Goal: Information Seeking & Learning: Learn about a topic

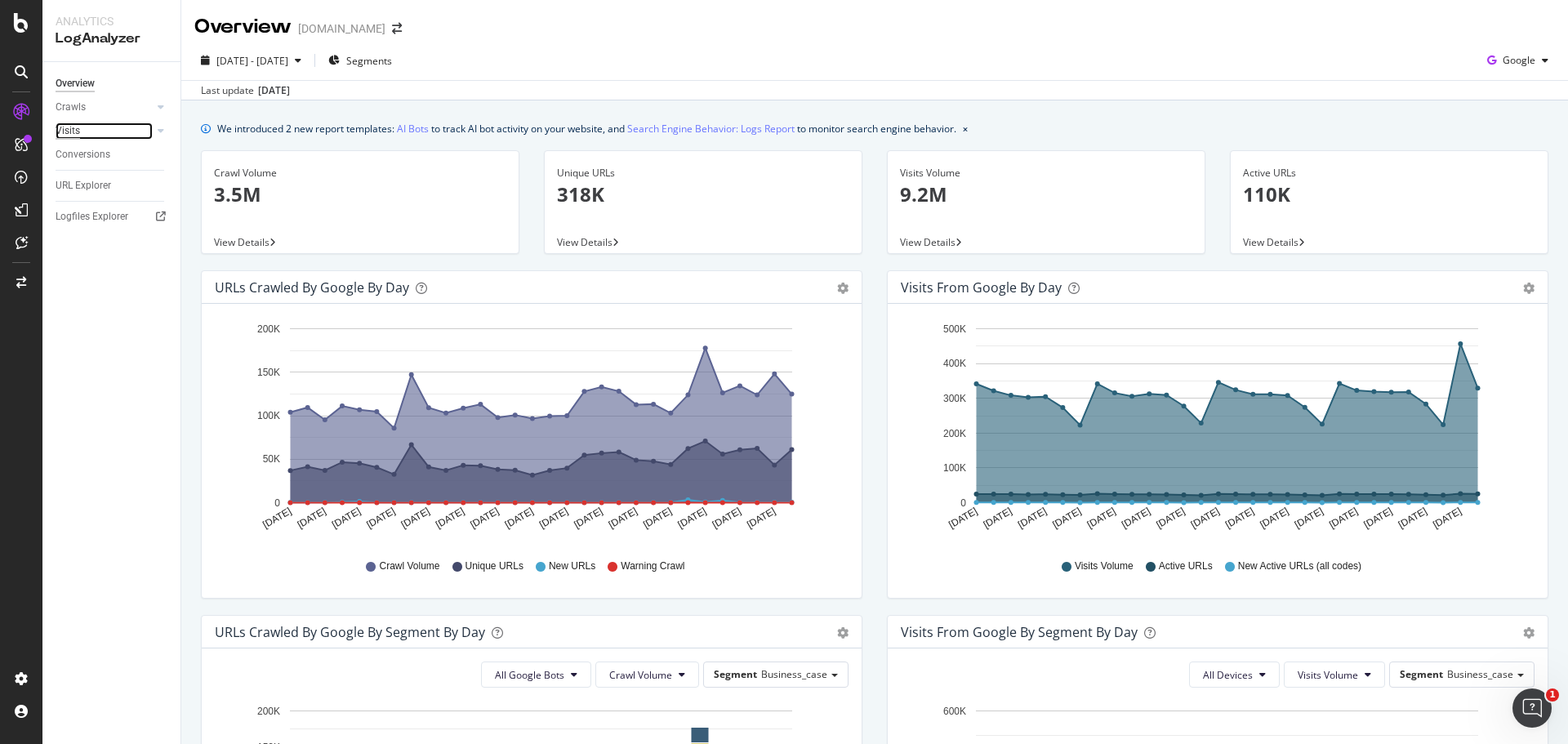
click at [79, 132] on div "Visits" at bounding box center [68, 131] width 24 height 18
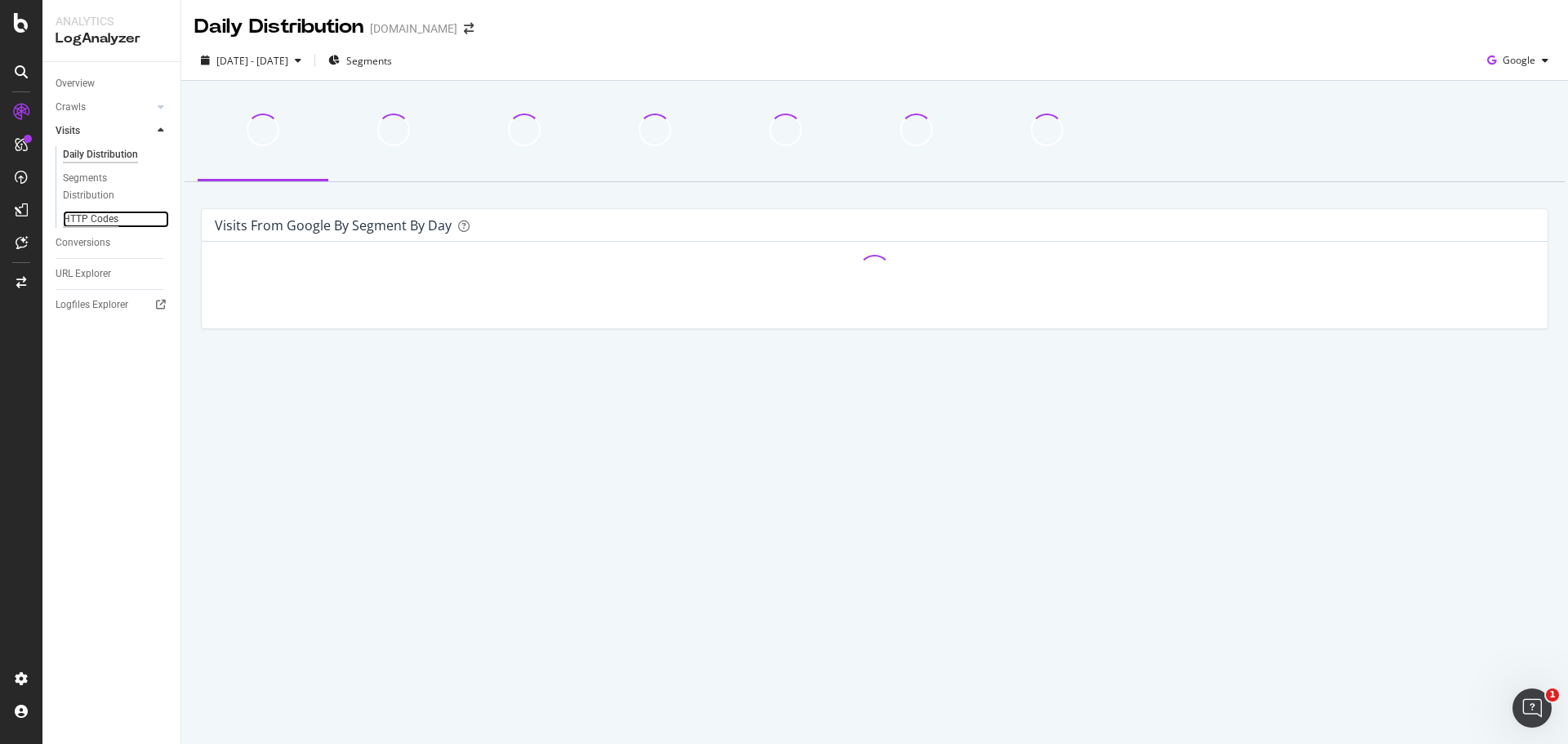
click at [98, 214] on div "HTTP Codes" at bounding box center [90, 219] width 56 height 18
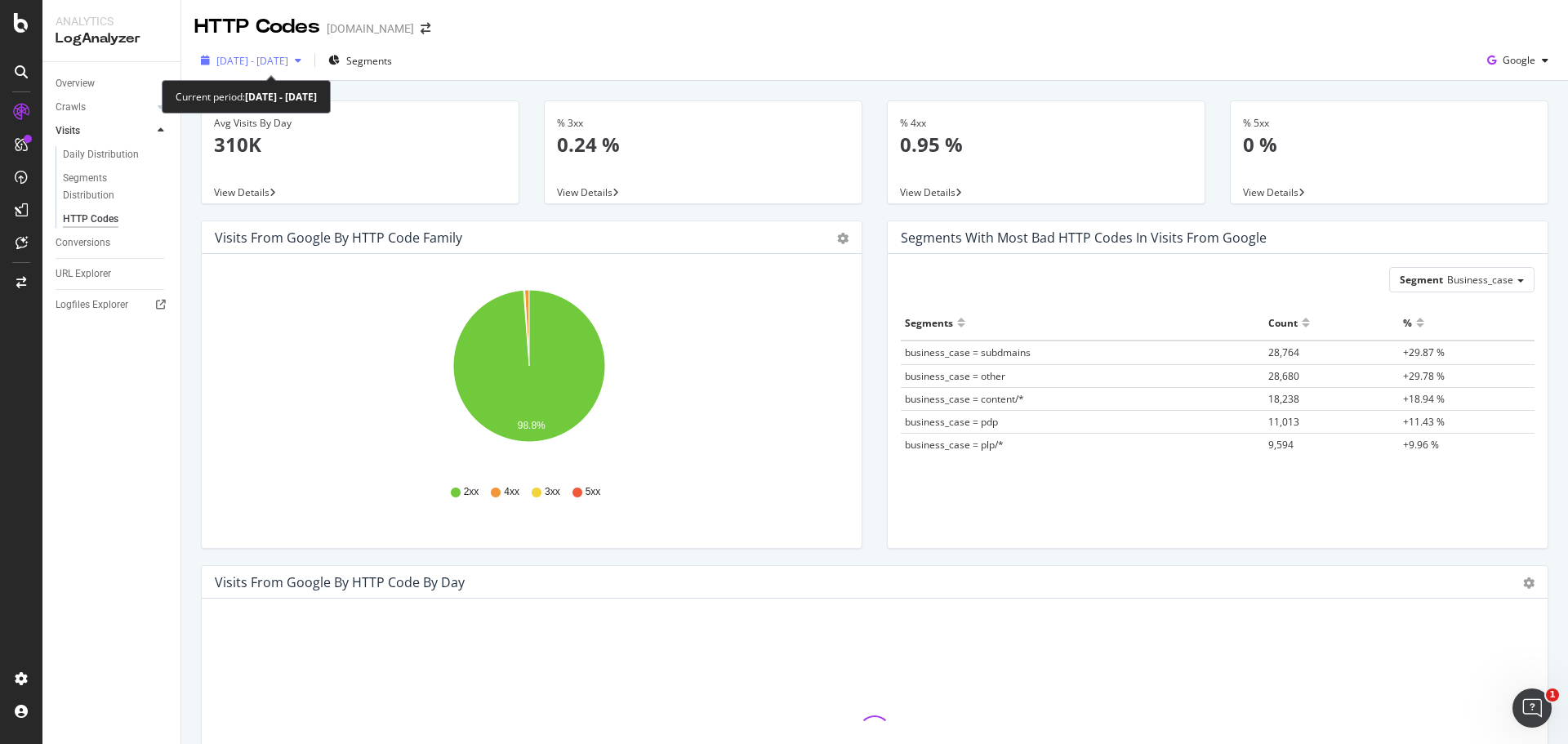
click at [301, 58] on icon "button" at bounding box center [298, 61] width 7 height 10
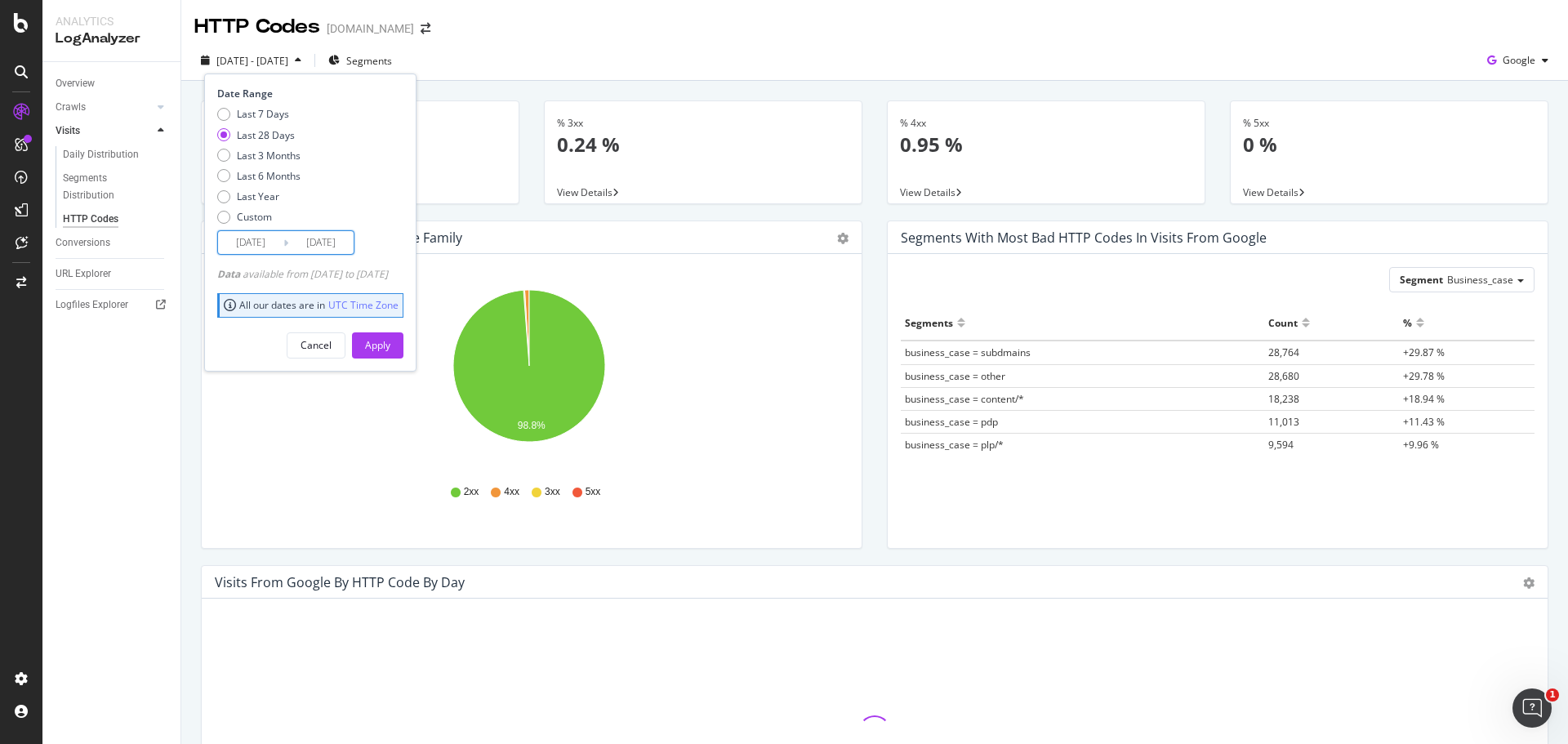
click at [338, 244] on input "[DATE]" at bounding box center [321, 242] width 65 height 23
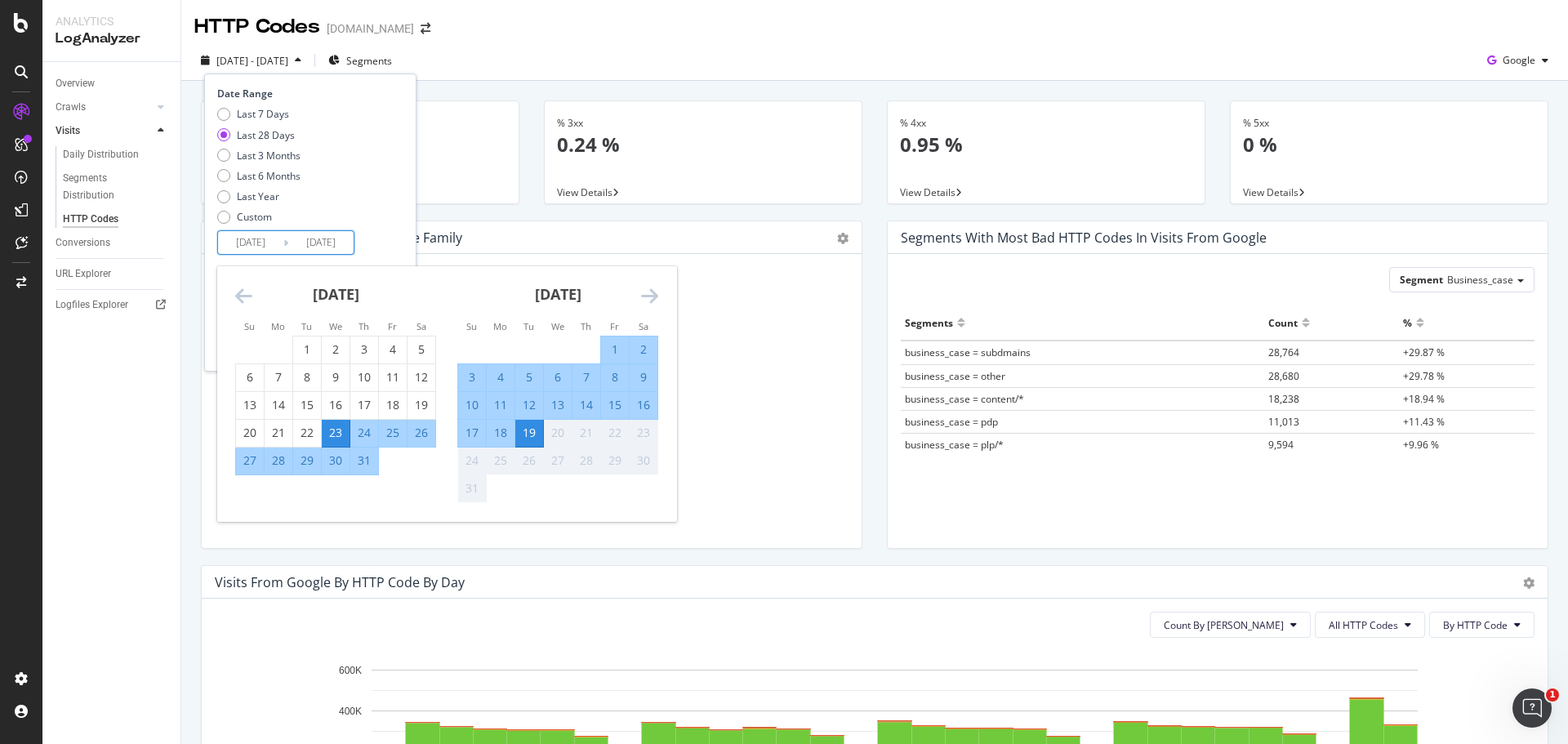
click at [529, 432] on div "19" at bounding box center [529, 433] width 28 height 17
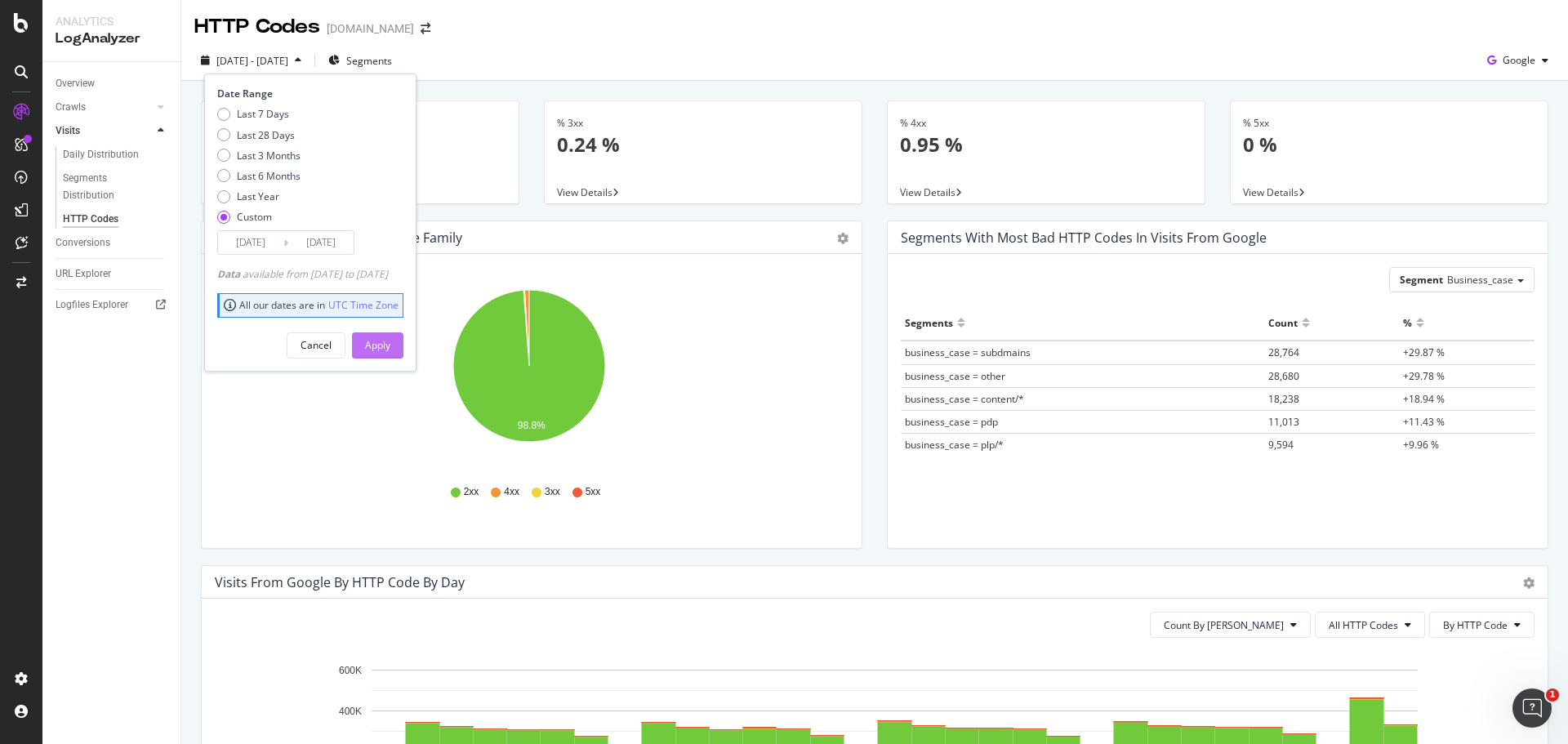
click at [390, 347] on div "Apply" at bounding box center [378, 345] width 25 height 14
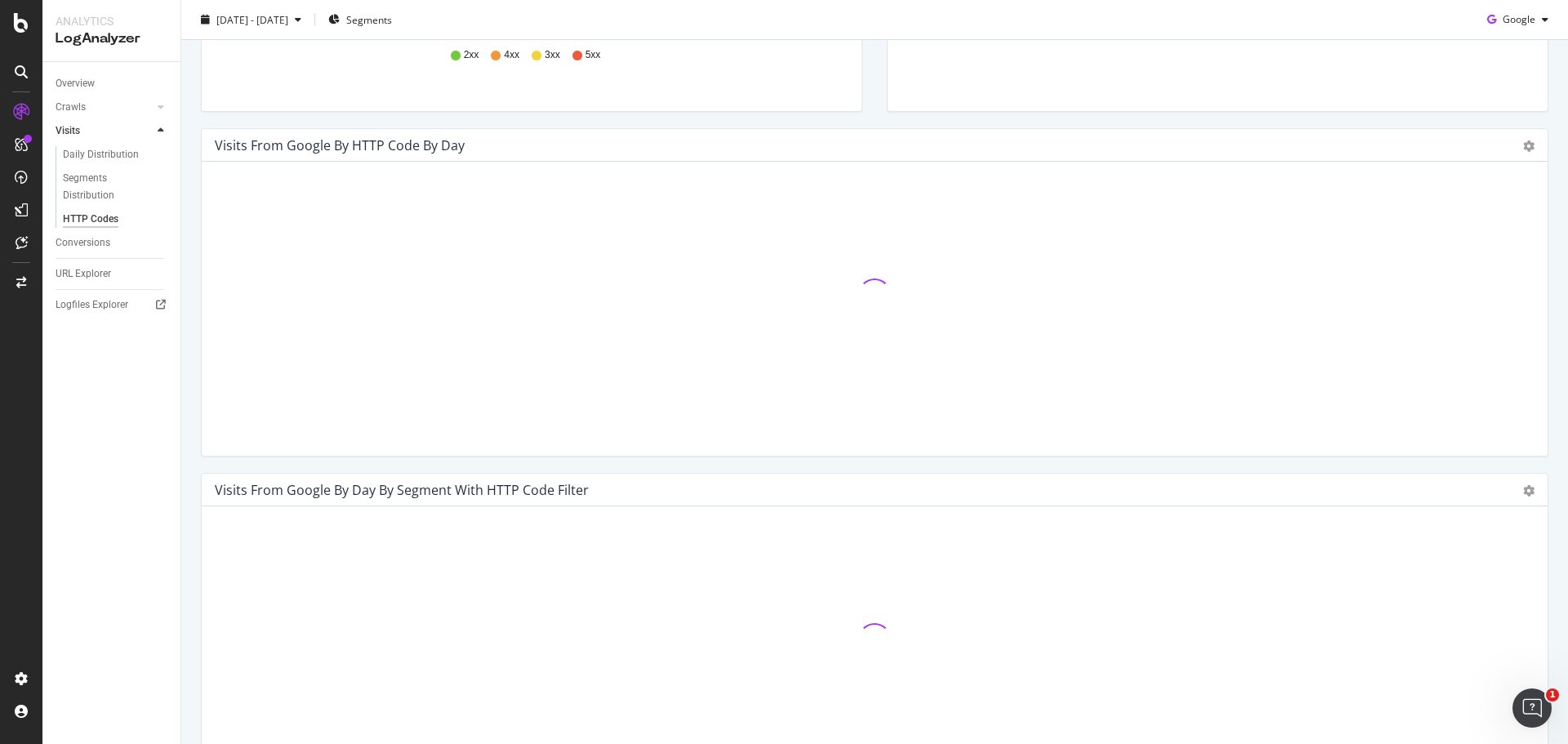
scroll to position [409, 0]
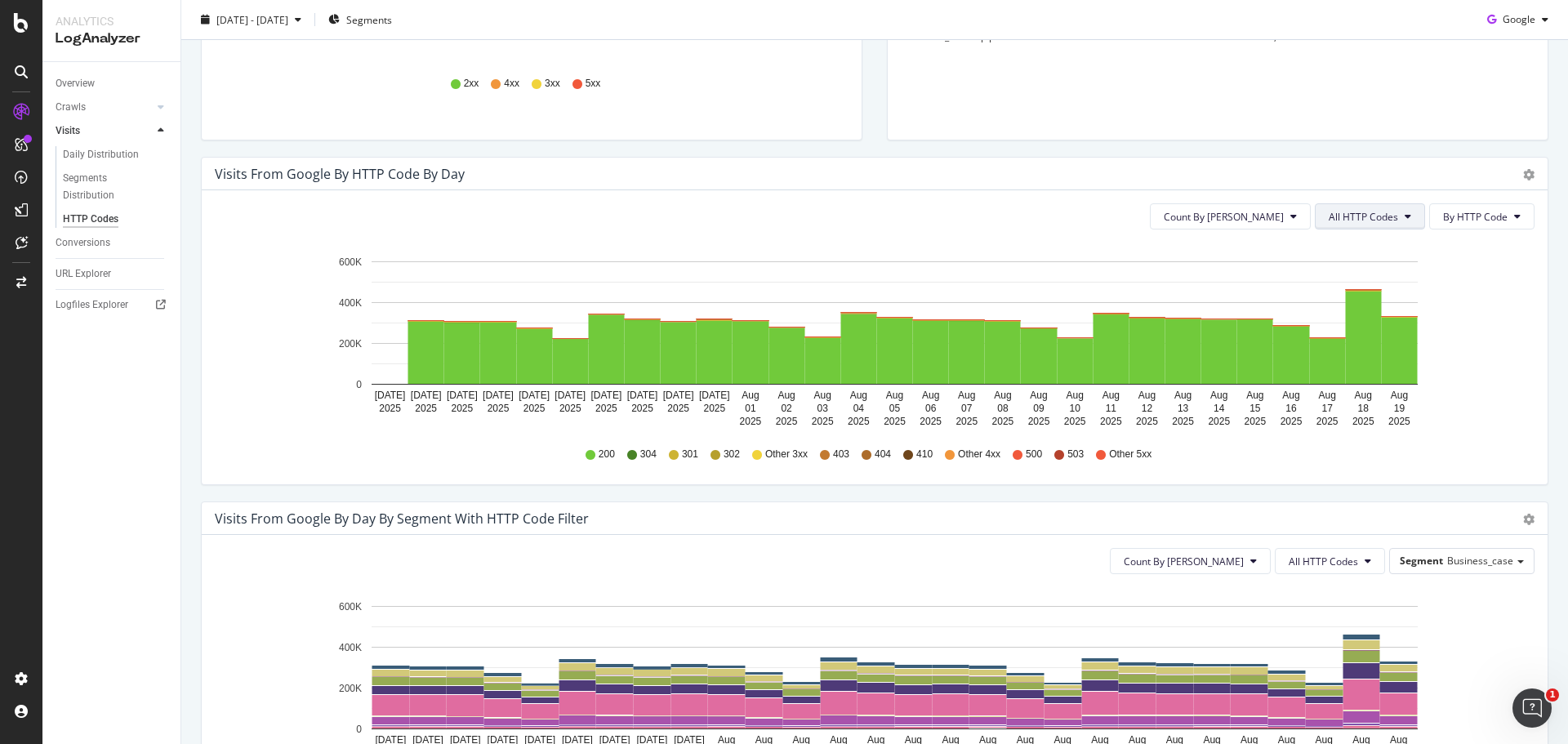
click at [1387, 219] on button "All HTTP Codes" at bounding box center [1370, 216] width 110 height 26
click at [1360, 341] on span "3xx family" at bounding box center [1360, 340] width 83 height 15
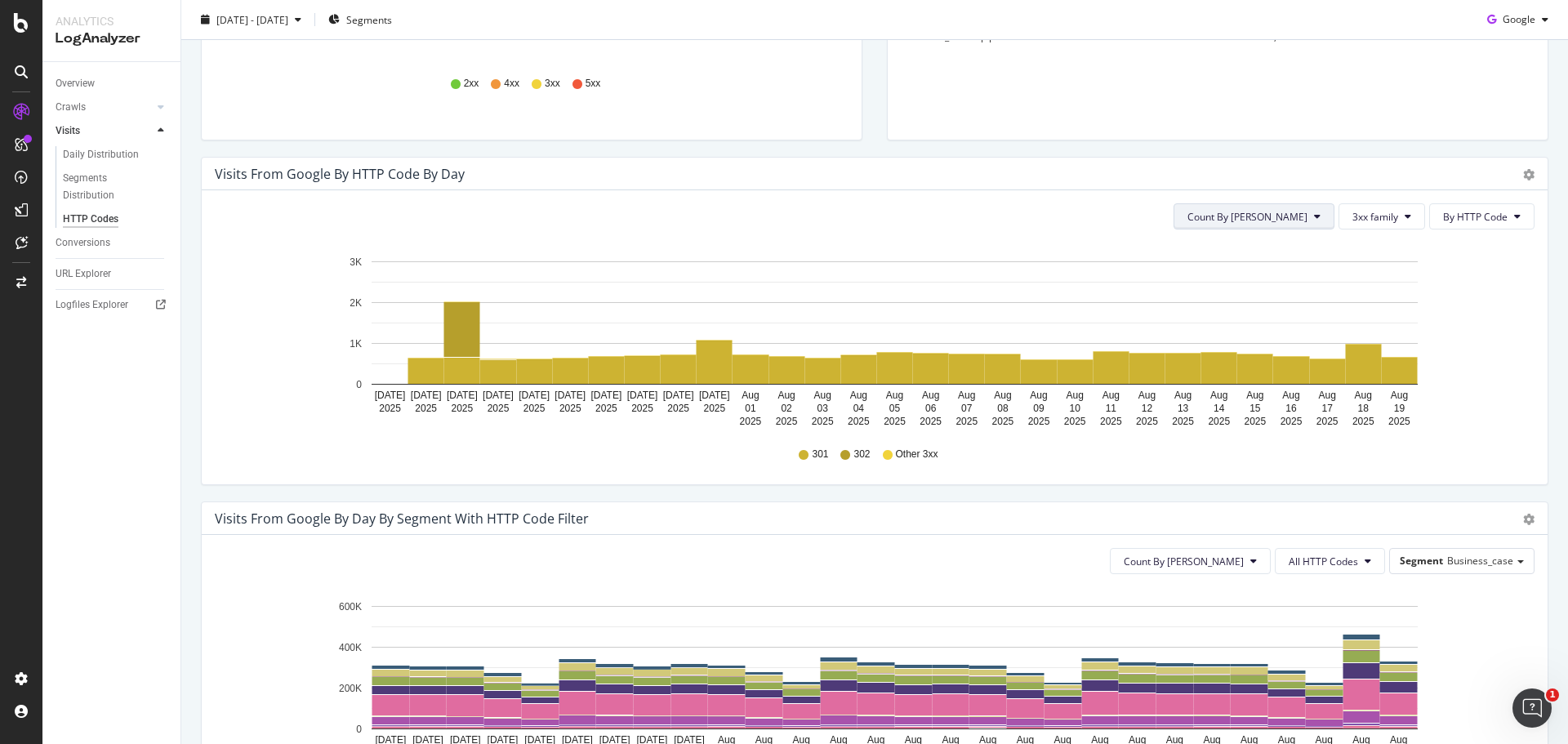
click at [1314, 221] on icon at bounding box center [1317, 217] width 7 height 10
click at [1387, 208] on button "3xx family" at bounding box center [1381, 216] width 87 height 26
click at [1383, 379] on div "4xx family" at bounding box center [1382, 369] width 108 height 23
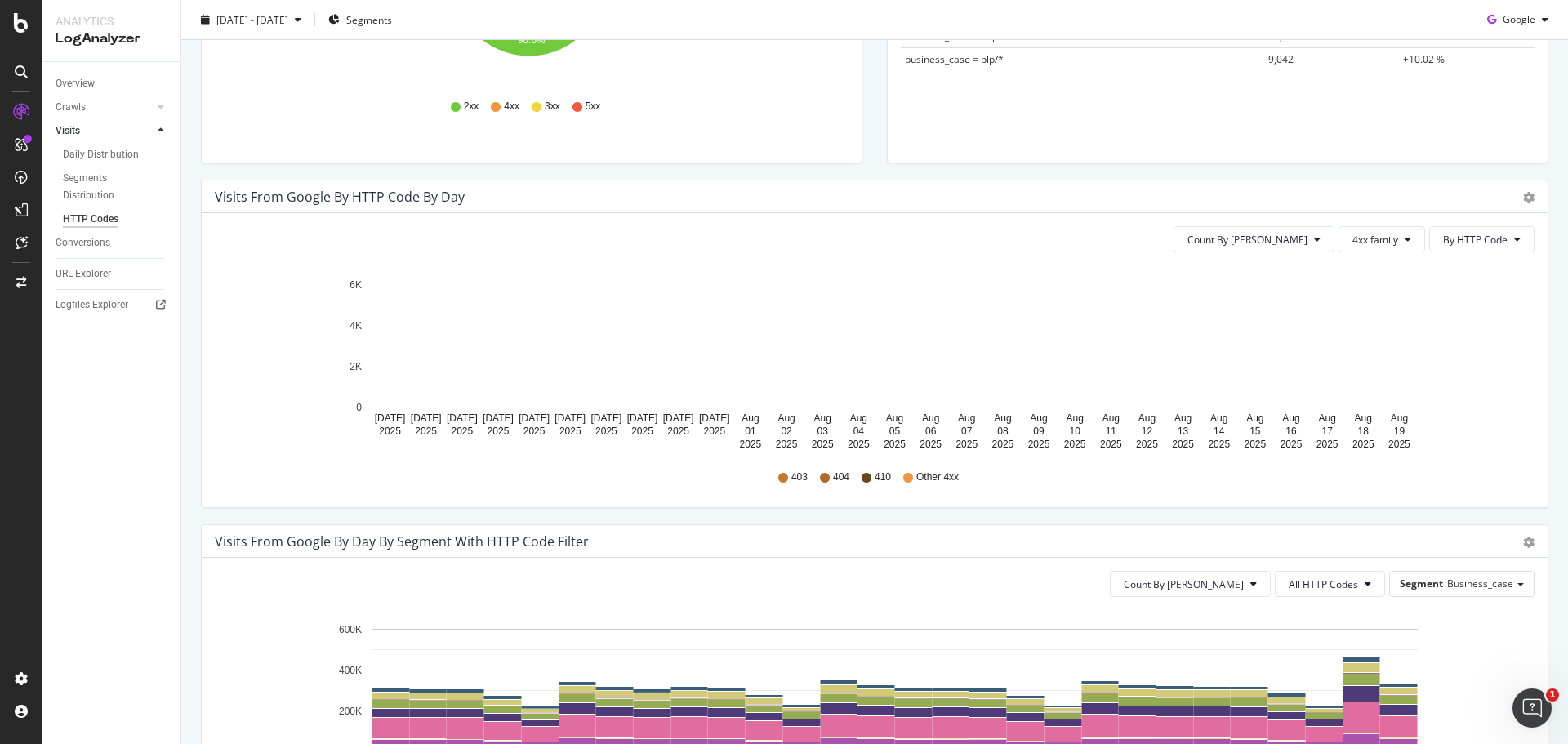
scroll to position [327, 0]
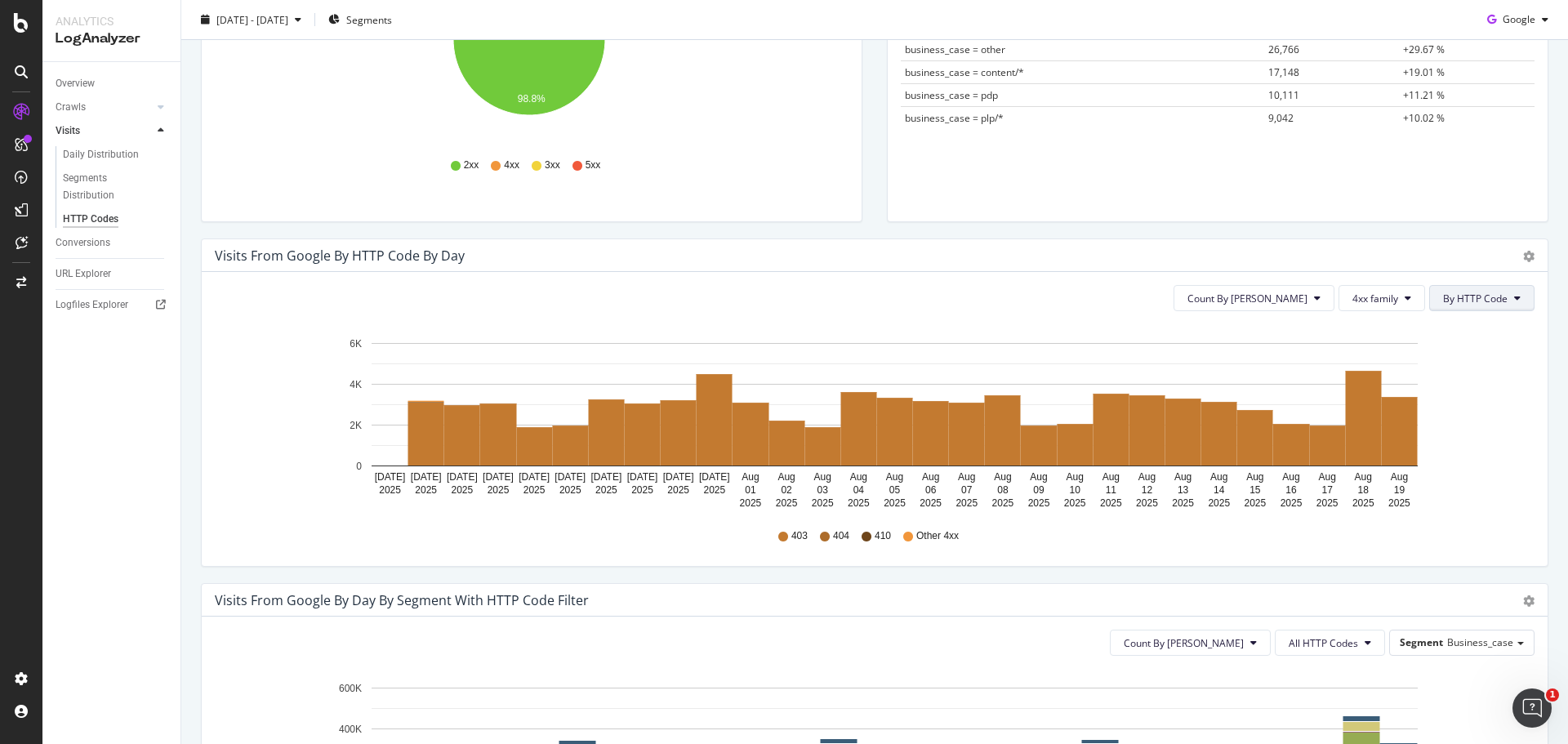
click at [1452, 297] on span "By HTTP Code" at bounding box center [1475, 299] width 64 height 14
click at [1460, 360] on span "By HTTP Code" at bounding box center [1463, 361] width 64 height 15
click at [1405, 301] on icon at bounding box center [1408, 299] width 7 height 10
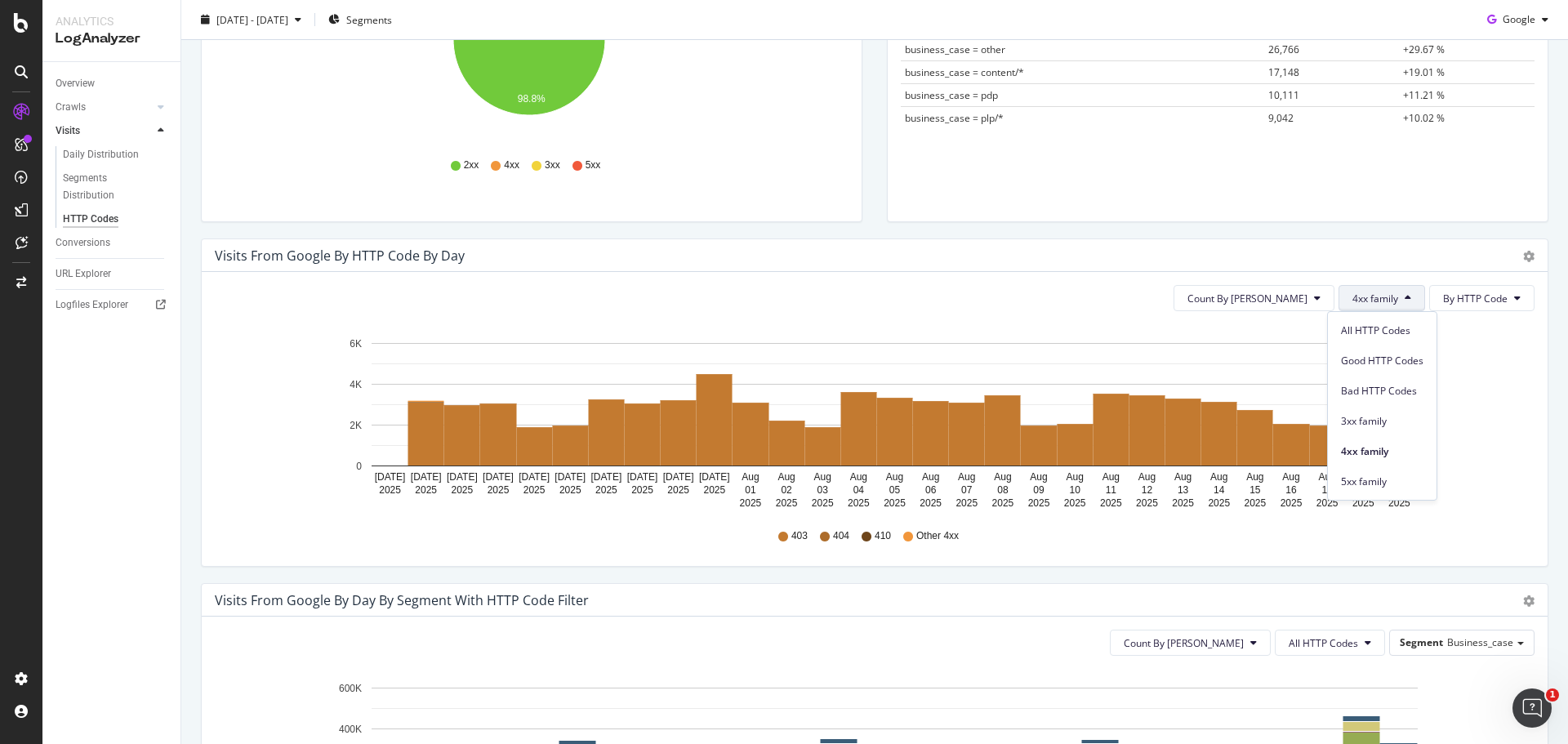
click at [1476, 380] on icon "[DATE] [DATE] [DATE] [DATE] [DATE] [DATE] [DATE] [DATE] [DATE] [DATE] [DATE] [D…" at bounding box center [869, 419] width 1307 height 189
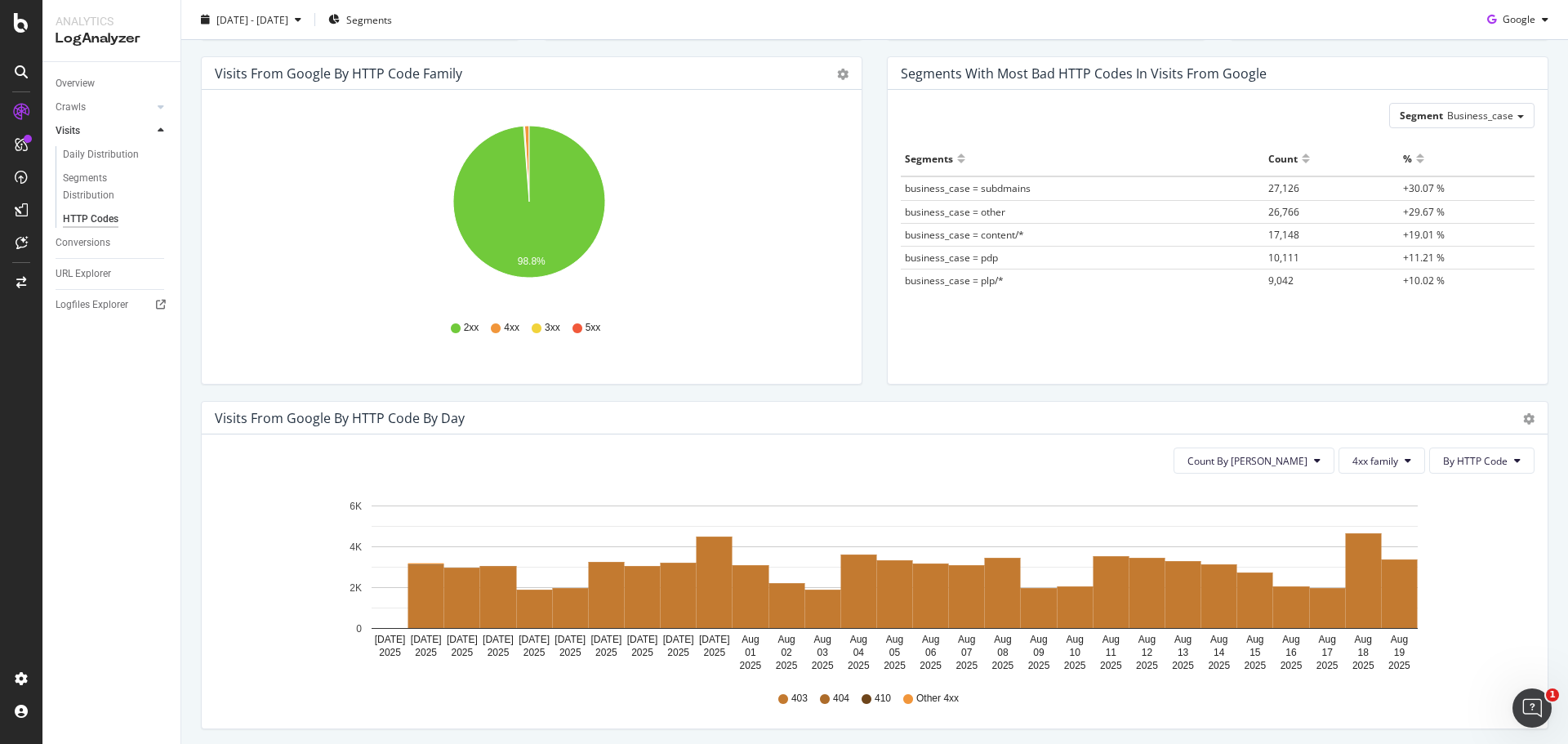
scroll to position [163, 0]
click at [1383, 486] on div "Count By Day 4xx family By HTTP Code Hold CTRL while clicking to filter the rep…" at bounding box center [874, 582] width 1345 height 294
click at [1374, 465] on span "4xx family" at bounding box center [1375, 462] width 46 height 14
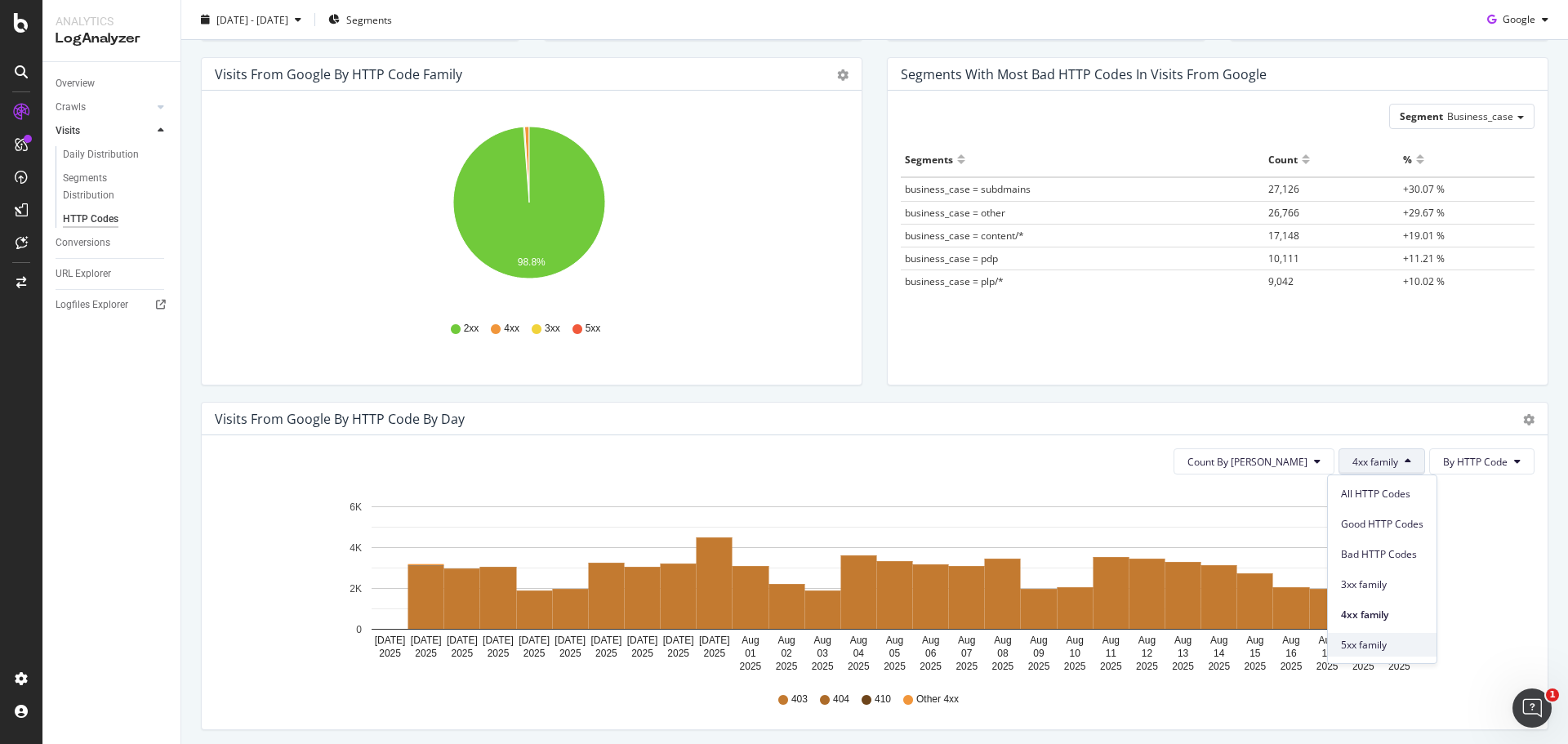
click at [1381, 638] on span "5xx family" at bounding box center [1381, 646] width 83 height 15
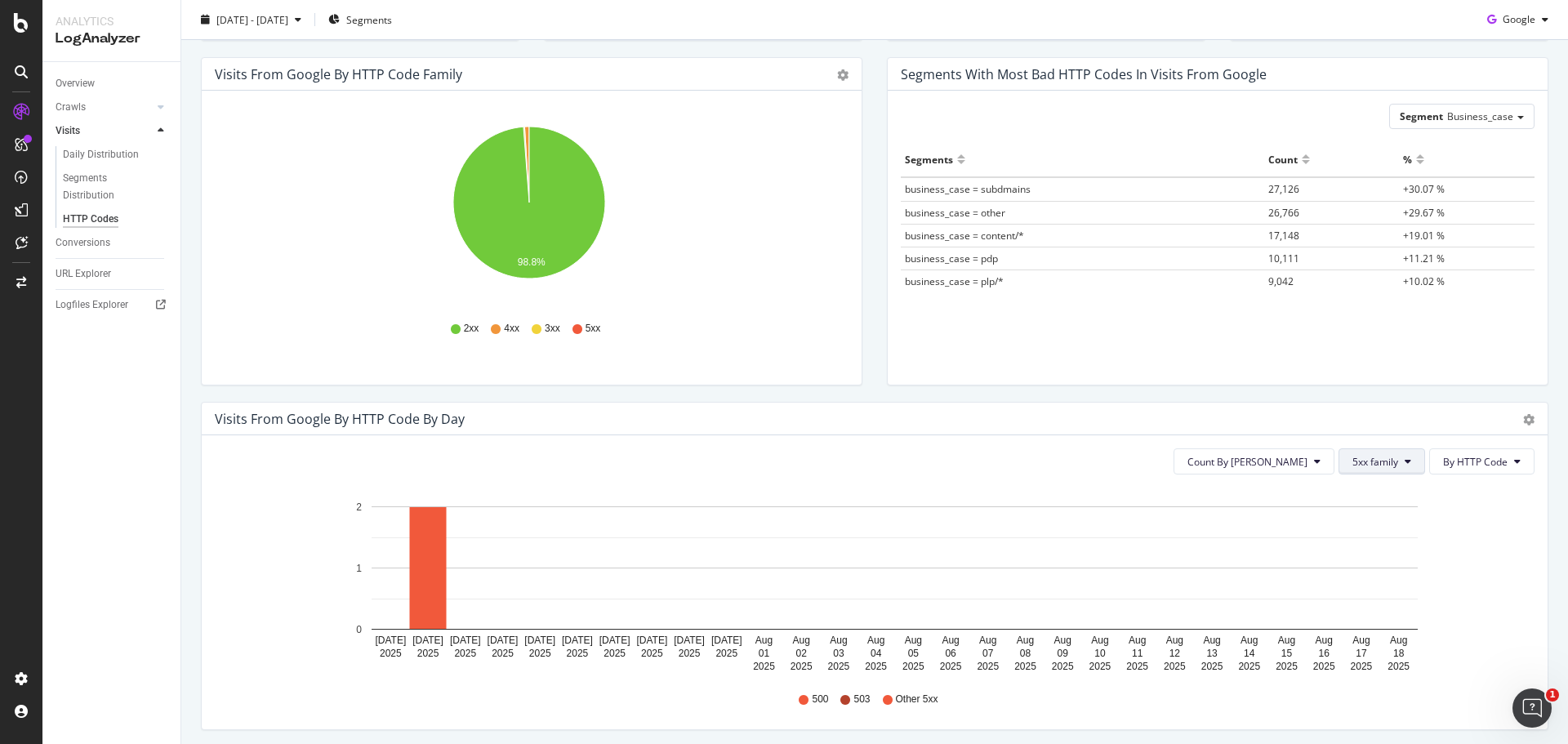
click at [1385, 455] on span "5xx family" at bounding box center [1375, 462] width 46 height 14
click at [1404, 620] on span "4xx family" at bounding box center [1381, 616] width 83 height 15
